Goal: Task Accomplishment & Management: Use online tool/utility

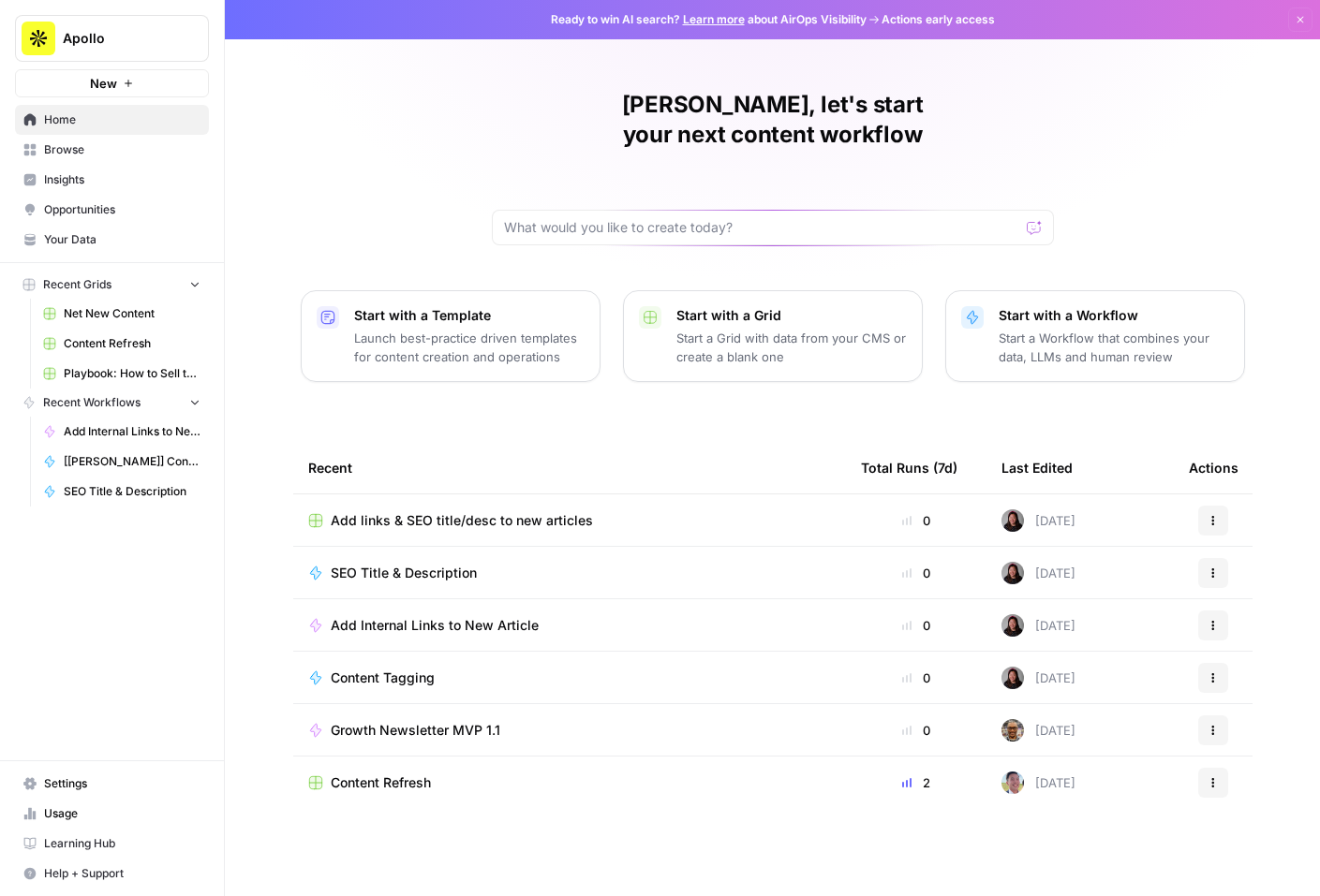
click at [397, 512] on span "Add links & SEO title/desc to new articles" at bounding box center [462, 520] width 262 height 18
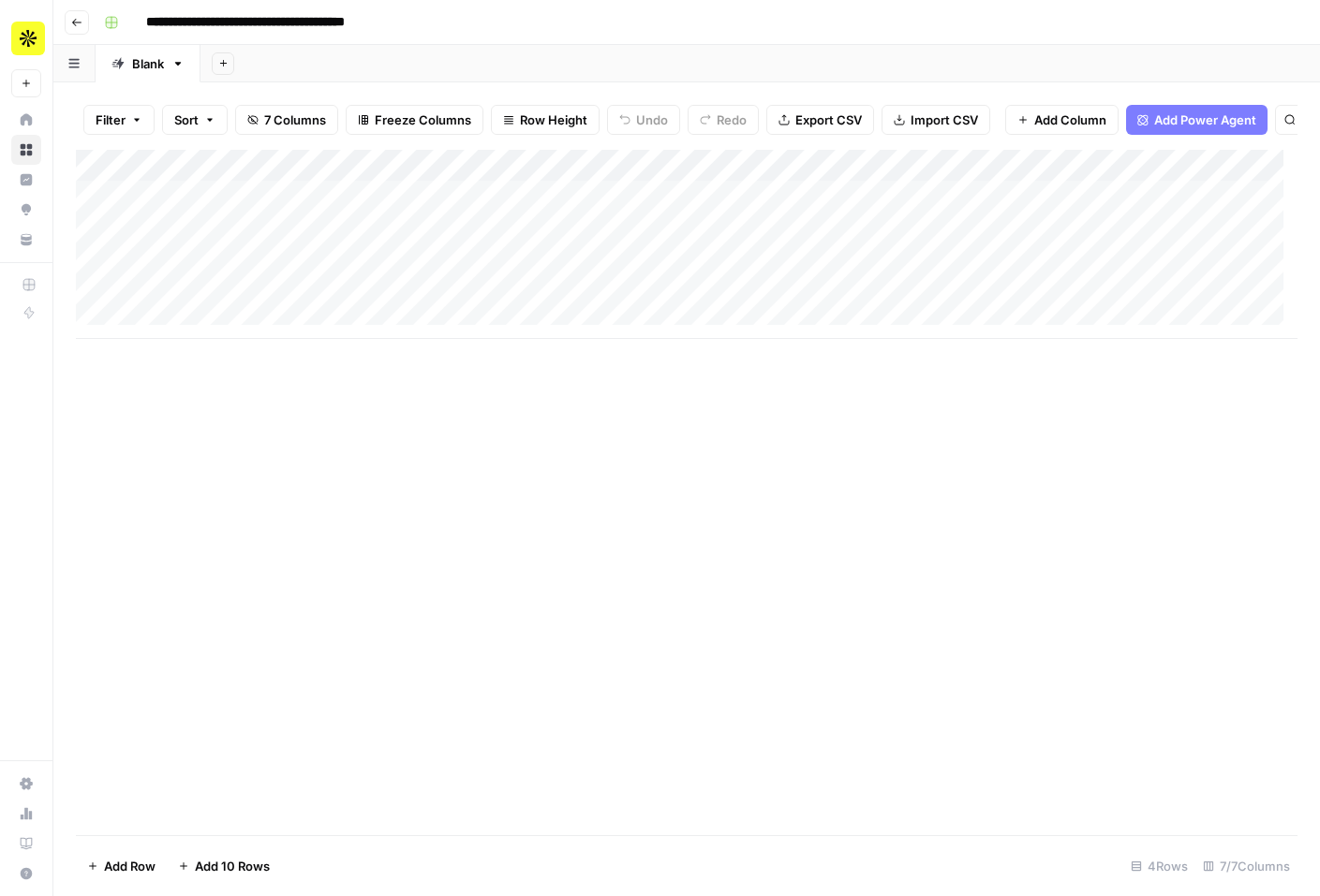
click at [251, 243] on div "Add Column" at bounding box center [687, 245] width 1222 height 189
click at [1138, 241] on div "Add Column" at bounding box center [687, 245] width 1222 height 189
click at [570, 240] on div "Add Column" at bounding box center [687, 245] width 1222 height 189
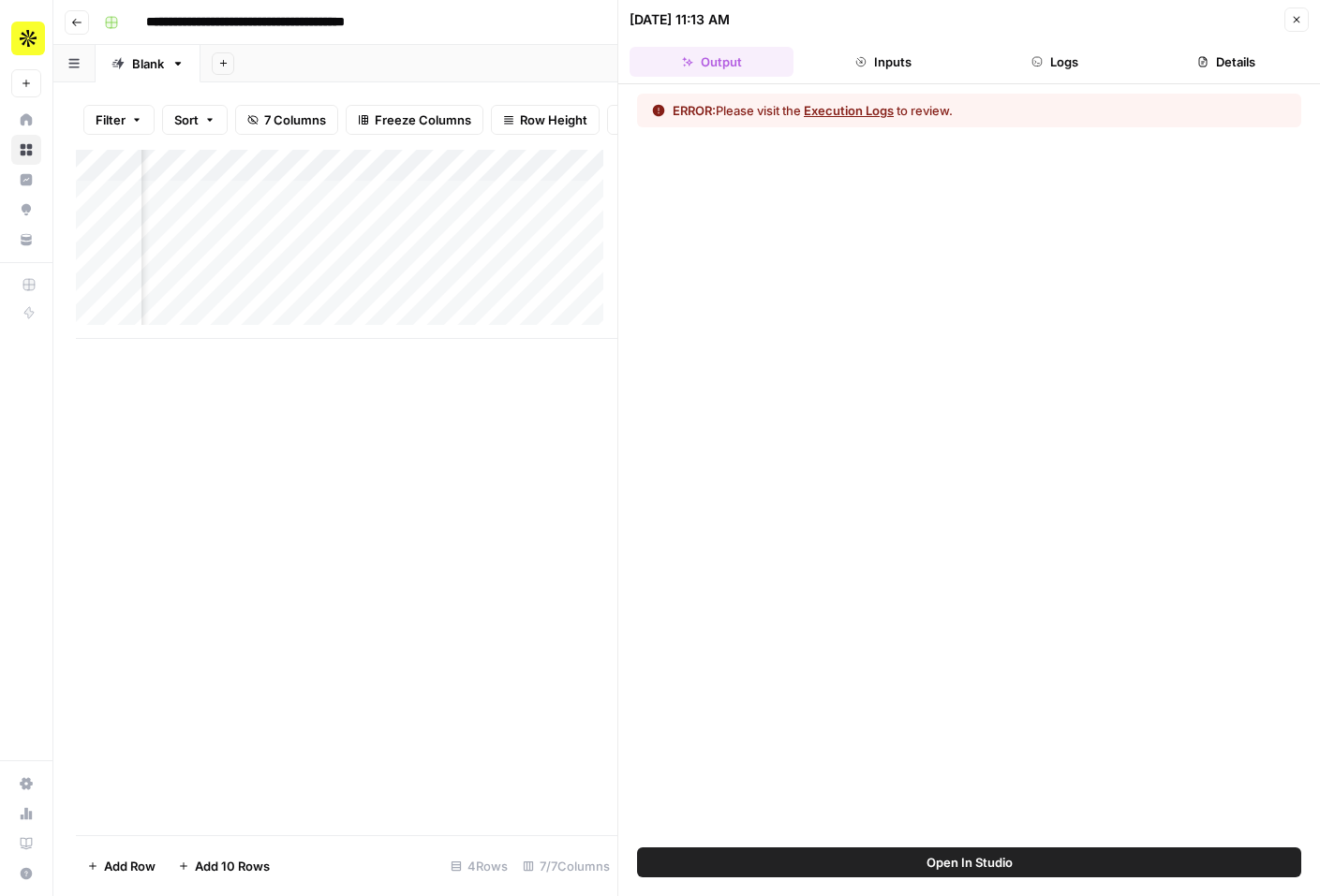
click at [863, 108] on button "Execution Logs" at bounding box center [848, 110] width 90 height 18
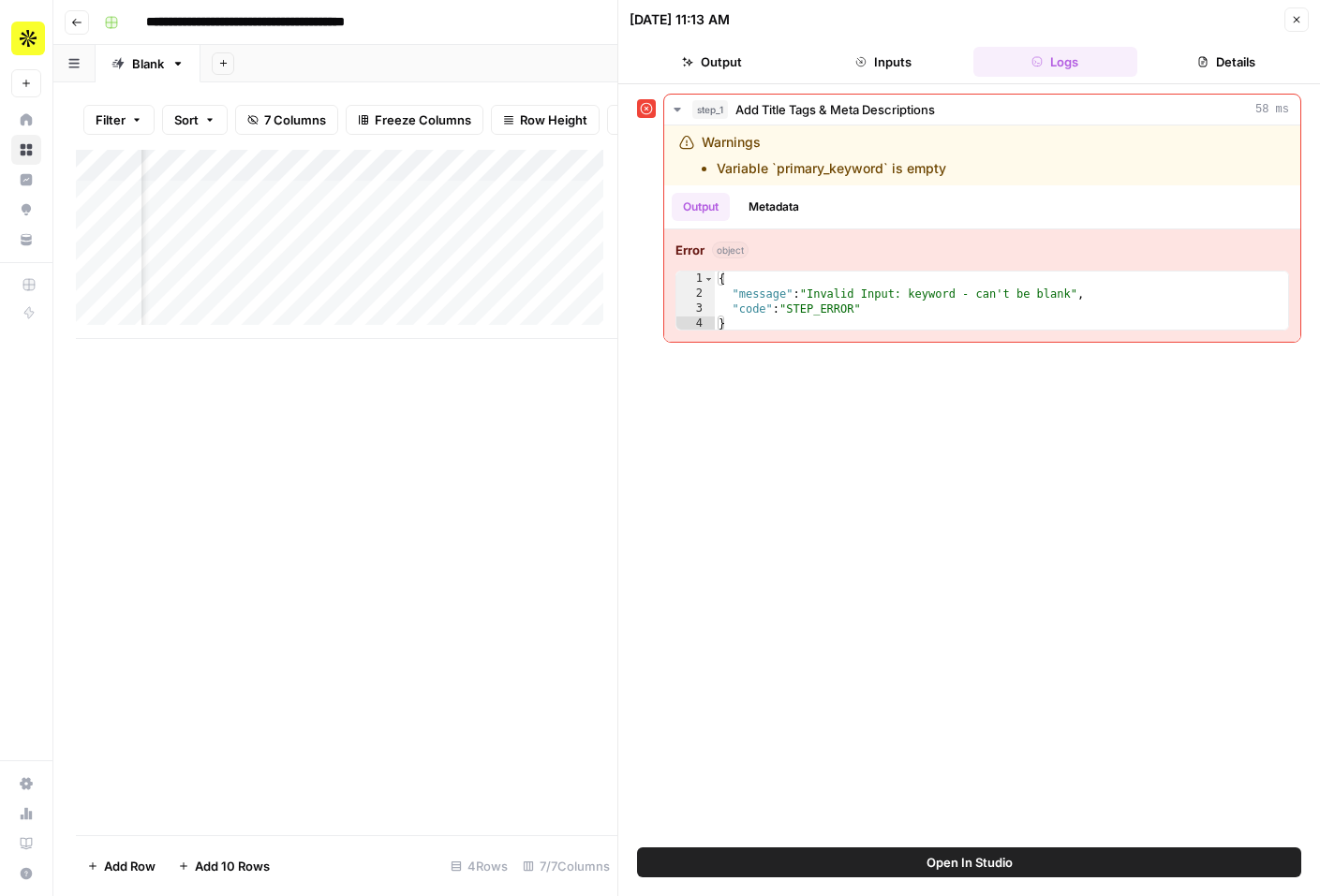
click at [1299, 16] on icon "button" at bounding box center [1297, 20] width 12 height 12
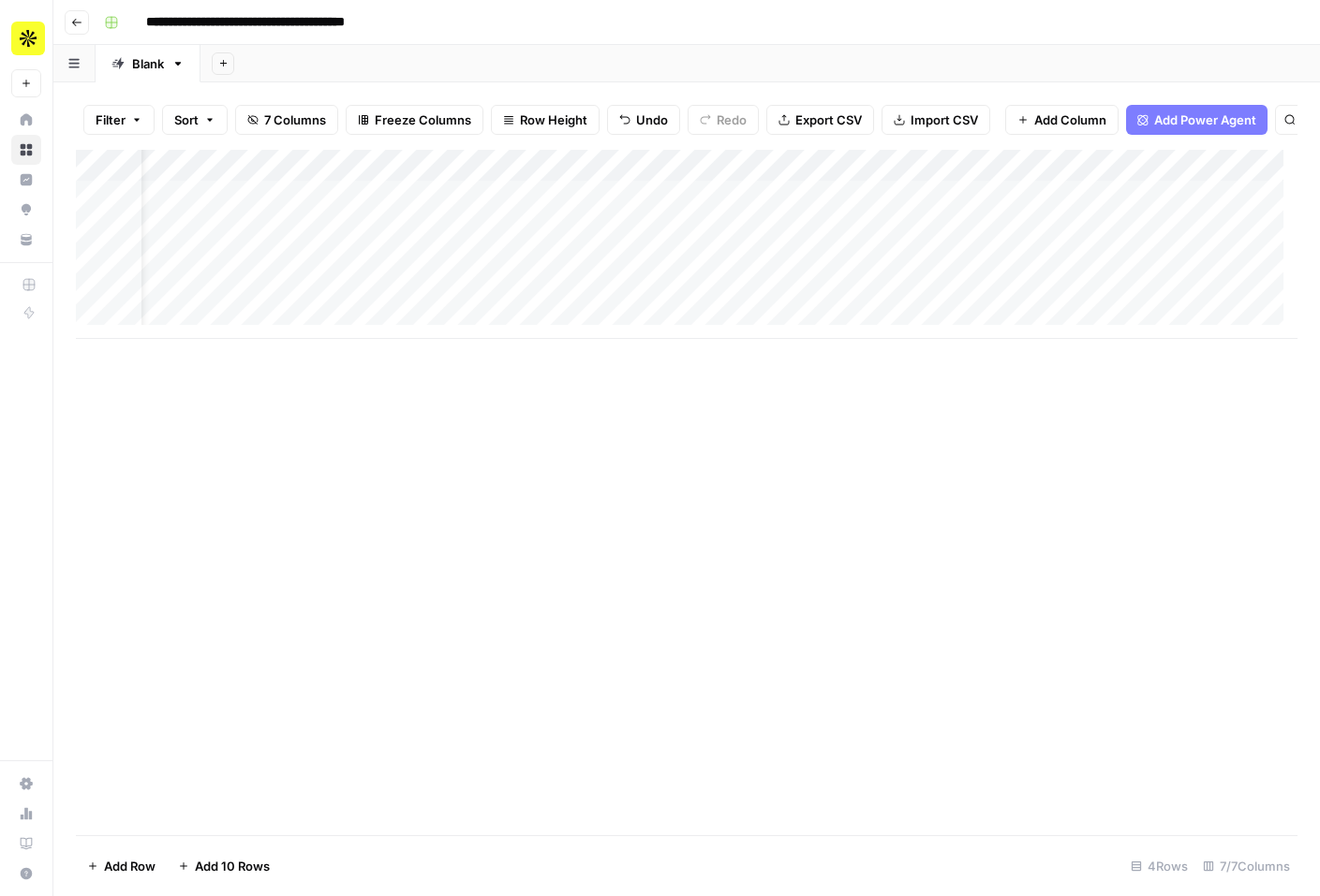
scroll to position [0, 60]
click at [488, 242] on div "Add Column" at bounding box center [687, 245] width 1222 height 189
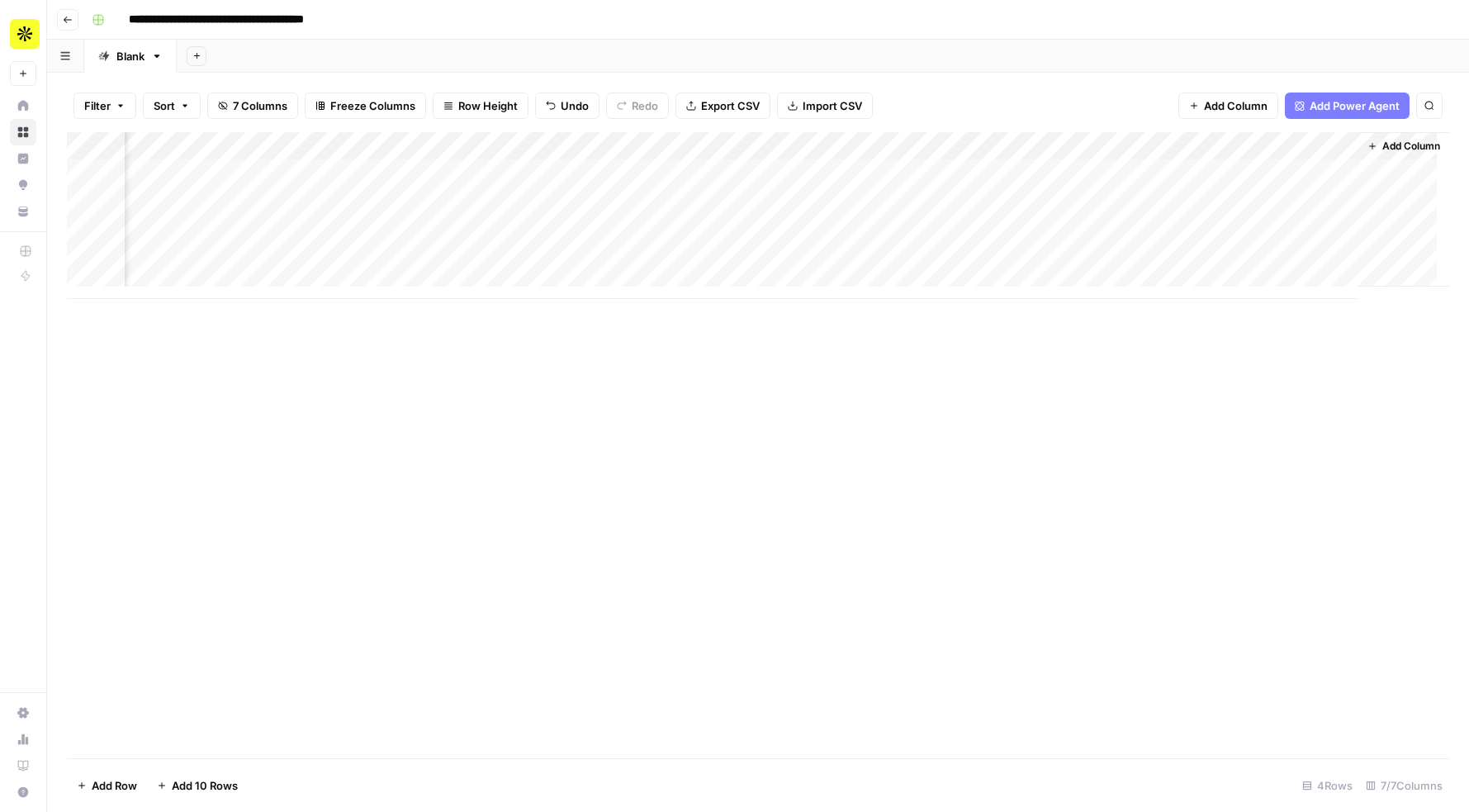
scroll to position [0, 129]
click at [965, 202] on div "Add Column" at bounding box center [758, 216] width 1382 height 166
